Goal: Transaction & Acquisition: Purchase product/service

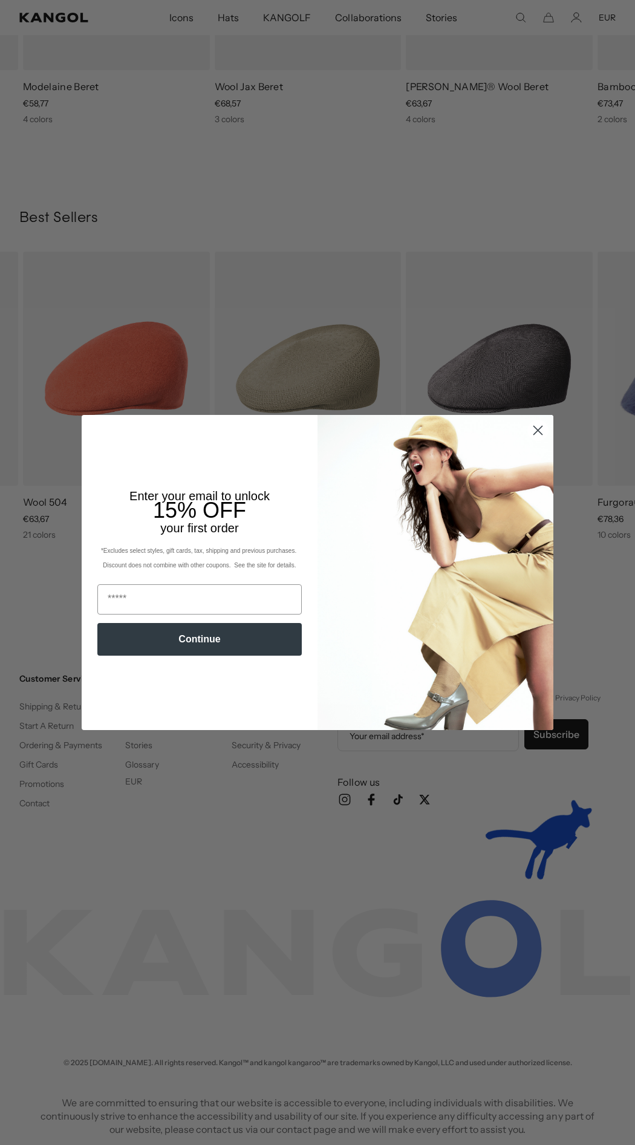
scroll to position [0, 249]
